Goal: Complete application form

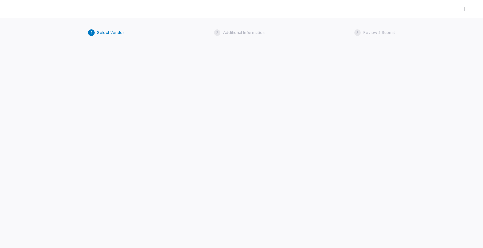
click at [91, 34] on div "1" at bounding box center [91, 32] width 6 height 6
click at [366, 33] on span "Review & Submit" at bounding box center [379, 32] width 32 height 5
click at [215, 34] on div "2" at bounding box center [217, 32] width 6 height 6
